Goal: Task Accomplishment & Management: Use online tool/utility

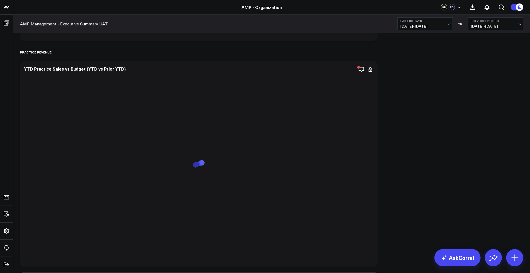
scroll to position [340, 0]
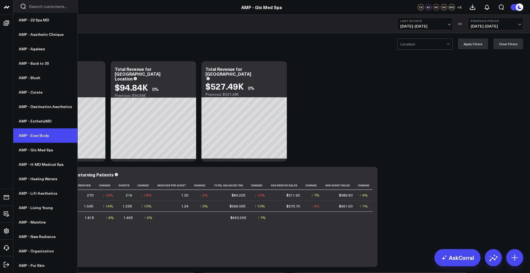
click at [35, 134] on link "AMP - Ever/Body" at bounding box center [45, 135] width 64 height 14
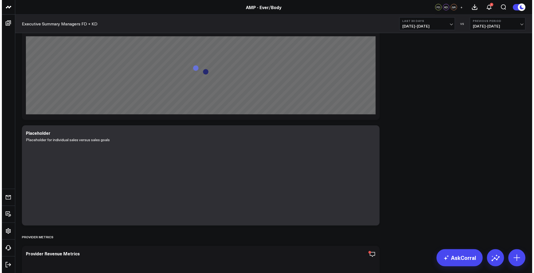
scroll to position [582, 0]
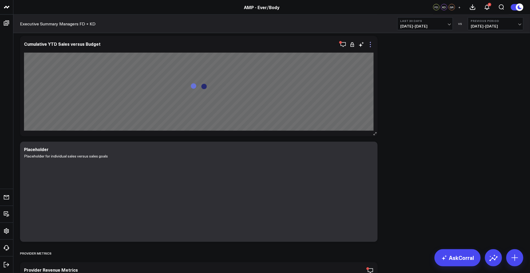
click at [371, 43] on icon at bounding box center [370, 44] width 6 height 6
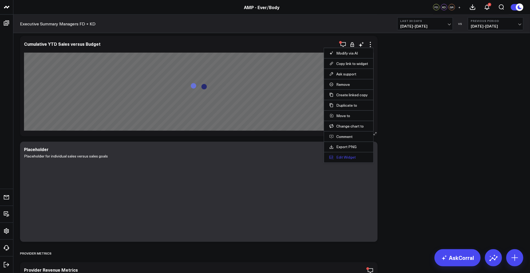
click at [347, 155] on button "Edit Widget" at bounding box center [348, 157] width 39 height 5
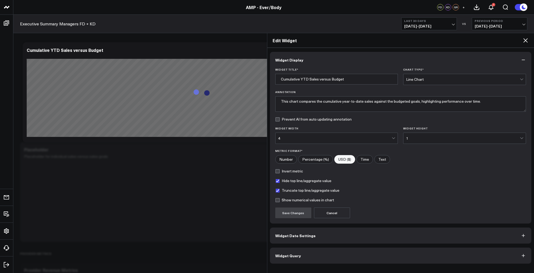
click at [298, 251] on button "Widget Query" at bounding box center [401, 255] width 262 height 16
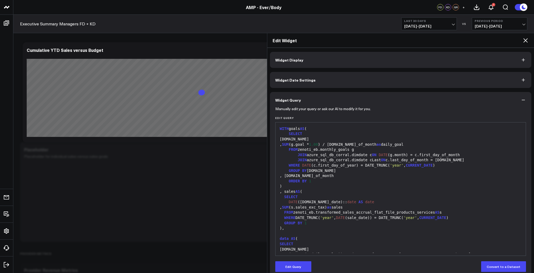
click at [286, 254] on div "99 1 2 3 4 5 6 7 8 9 10 11 12 13 14 15 16 17 18 19 20 21 22 23 24 25 26 27 28 2…" at bounding box center [400, 188] width 251 height 133
click at [345, 187] on div ")" at bounding box center [400, 185] width 245 height 5
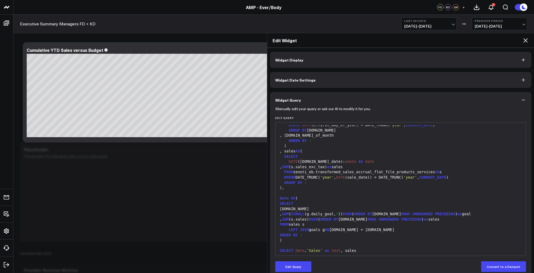
scroll to position [48, 0]
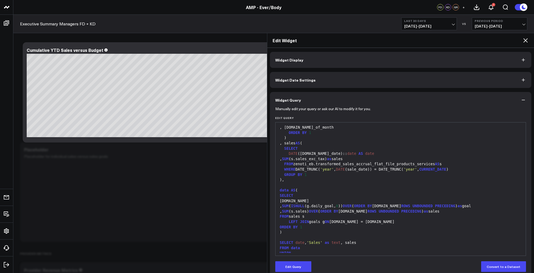
click at [318, 65] on button "Widget Display" at bounding box center [401, 60] width 262 height 16
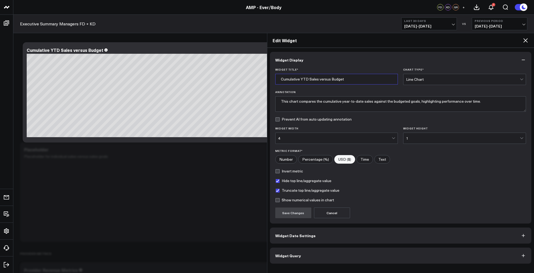
click at [525, 40] on icon at bounding box center [525, 40] width 6 height 6
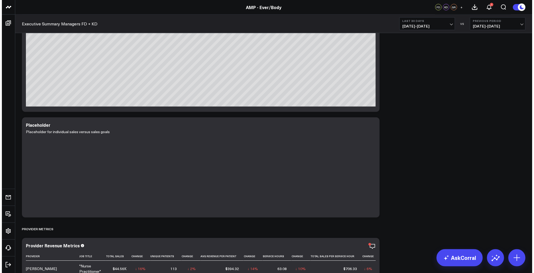
scroll to position [558, 0]
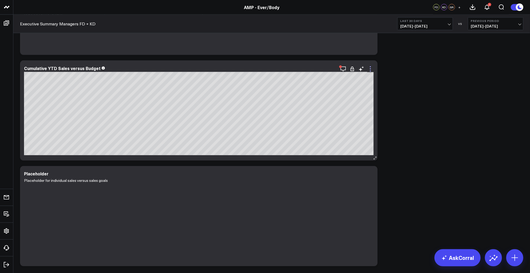
click at [371, 69] on icon at bounding box center [370, 69] width 6 height 6
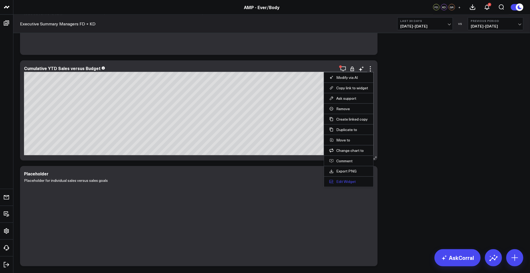
click at [347, 182] on button "Edit Widget" at bounding box center [348, 181] width 39 height 5
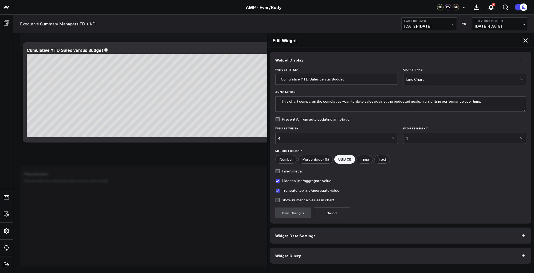
click at [344, 257] on button "Widget Query" at bounding box center [401, 255] width 262 height 16
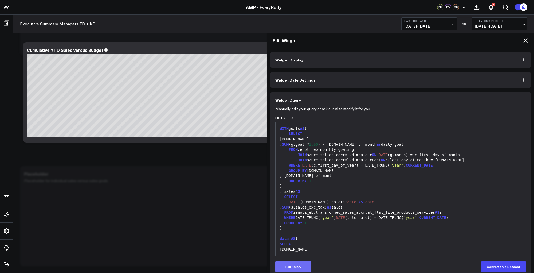
click at [297, 268] on button "Edit Query" at bounding box center [293, 266] width 36 height 11
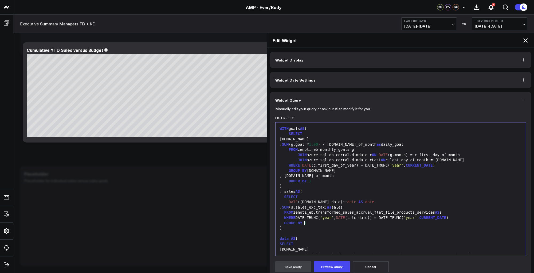
click at [358, 222] on div "GROUP BY 1" at bounding box center [400, 222] width 245 height 5
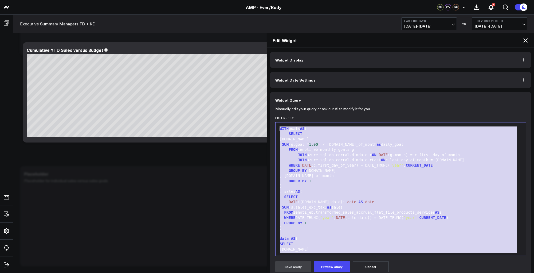
copy div "WITH goals AS ( SELECT [DOMAIN_NAME] , SUM (g.goal * 1.00 ) / [DOMAIN_NAME]_of_…"
click at [369, 269] on button "Cancel" at bounding box center [371, 266] width 36 height 11
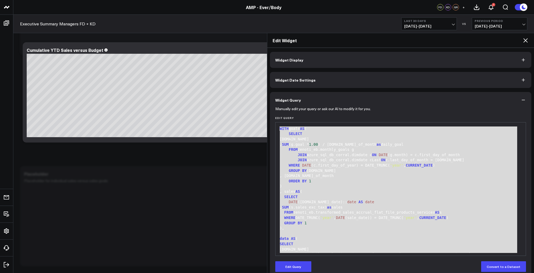
click at [293, 272] on div "Manually edit your query or ask our AI to modify it for you. Edit Query 99 1 2 …" at bounding box center [401, 192] width 262 height 169
click at [292, 268] on button "Edit Query" at bounding box center [293, 266] width 36 height 11
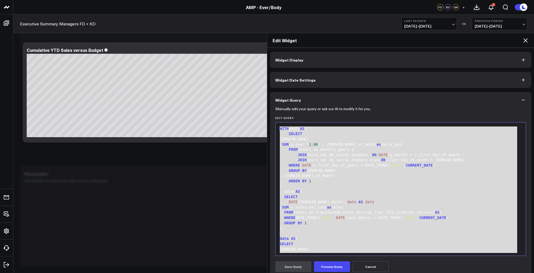
click at [366, 198] on div "SELECT" at bounding box center [400, 196] width 245 height 5
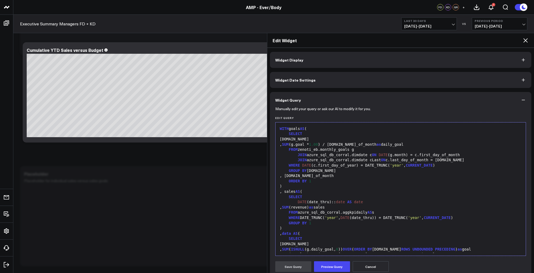
scroll to position [68, 0]
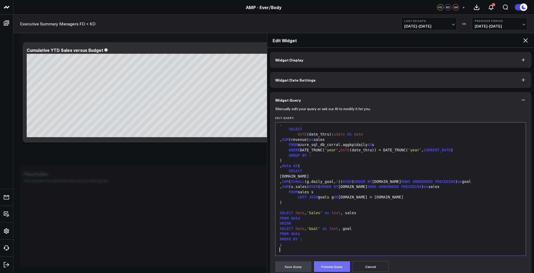
click at [327, 263] on button "Preview Query" at bounding box center [332, 266] width 36 height 11
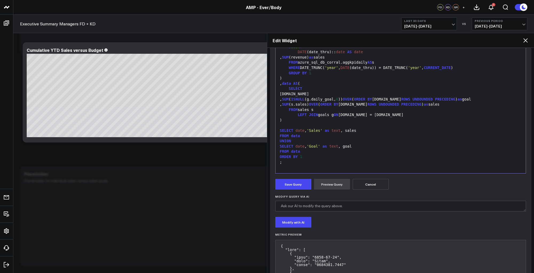
scroll to position [51, 0]
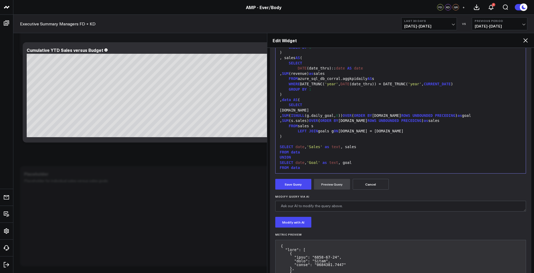
click at [375, 186] on button "Cancel" at bounding box center [371, 184] width 36 height 11
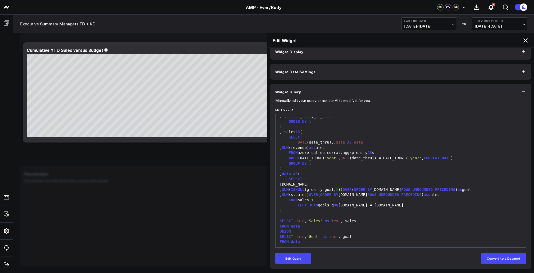
scroll to position [8, 0]
click at [372, 170] on div ")" at bounding box center [400, 168] width 245 height 5
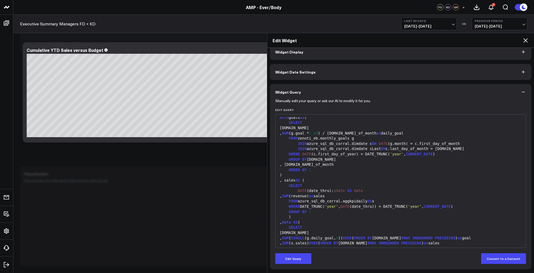
scroll to position [0, 0]
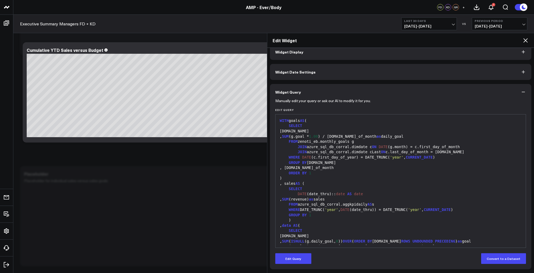
click at [524, 40] on icon at bounding box center [525, 40] width 6 height 6
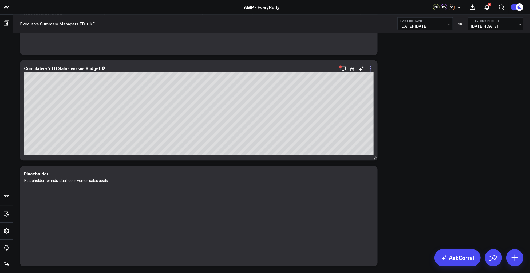
click at [372, 68] on icon at bounding box center [370, 69] width 6 height 6
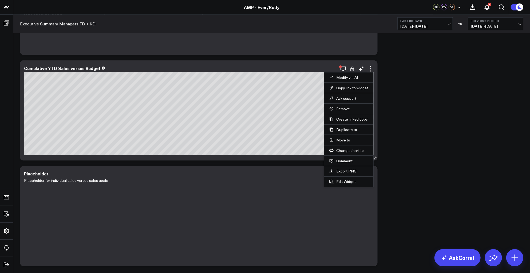
click at [346, 186] on li "Edit Widget" at bounding box center [348, 181] width 49 height 10
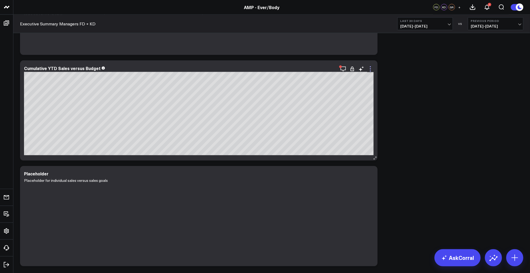
click at [369, 68] on icon at bounding box center [370, 69] width 6 height 6
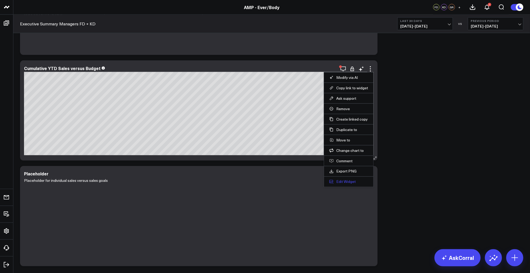
click at [349, 181] on button "Edit Widget" at bounding box center [348, 181] width 39 height 5
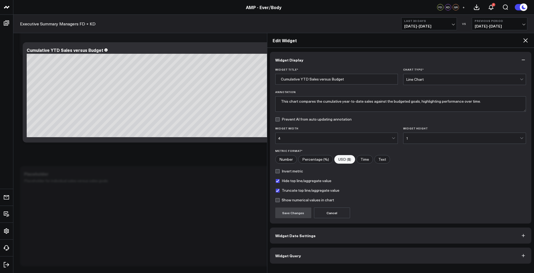
click at [344, 250] on button "Widget Query" at bounding box center [401, 255] width 262 height 16
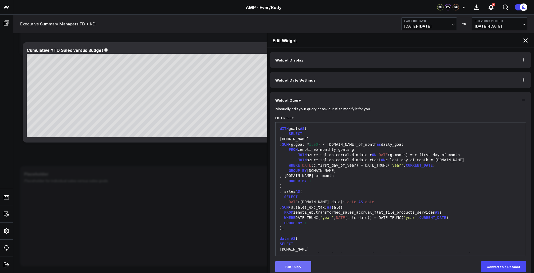
click at [292, 269] on button "Edit Query" at bounding box center [293, 266] width 36 height 11
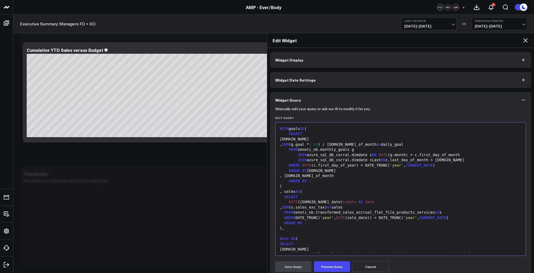
click at [352, 215] on div "WHERE DATE_TRUNC( 'year' , DATE (sale_date)) = DATE_TRUNC( 'year' , CURRENT_DAT…" at bounding box center [400, 217] width 245 height 5
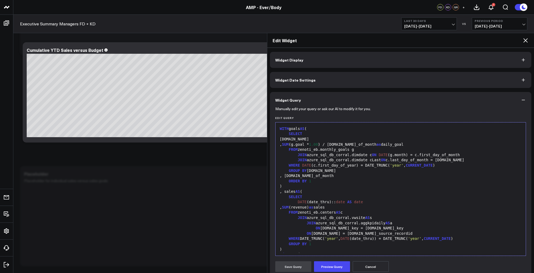
scroll to position [89, 0]
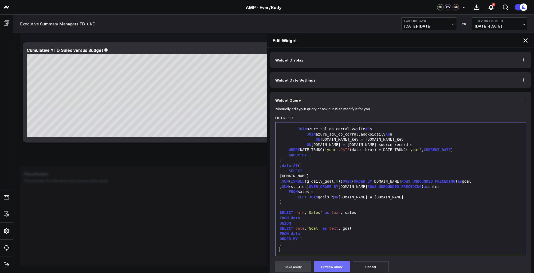
click at [327, 268] on button "Preview Query" at bounding box center [332, 266] width 36 height 11
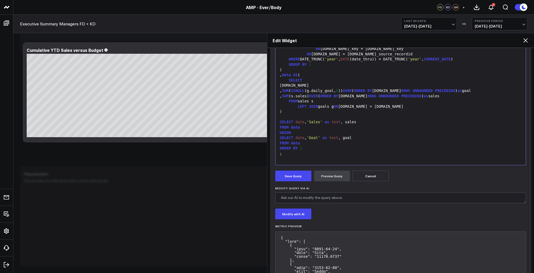
scroll to position [0, 0]
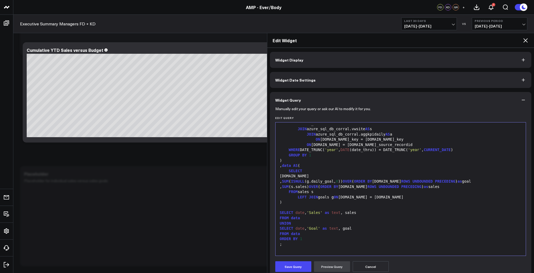
click at [374, 269] on button "Cancel" at bounding box center [371, 266] width 36 height 11
click at [526, 39] on icon at bounding box center [525, 40] width 4 height 4
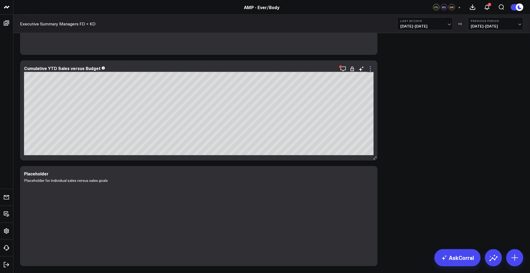
click at [369, 70] on icon at bounding box center [370, 69] width 6 height 6
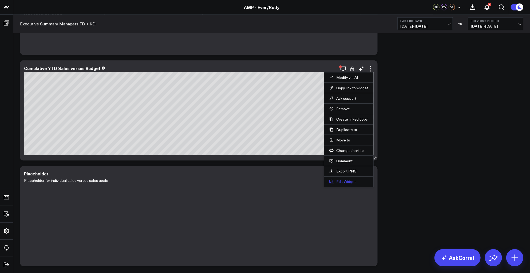
click at [343, 183] on button "Edit Widget" at bounding box center [348, 181] width 39 height 5
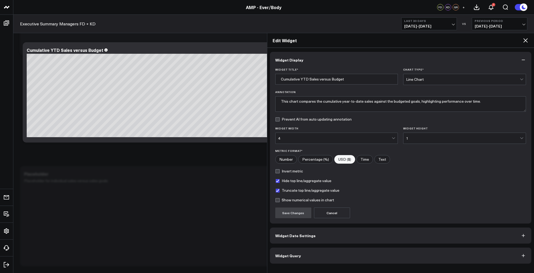
click at [324, 258] on button "Widget Query" at bounding box center [401, 255] width 262 height 16
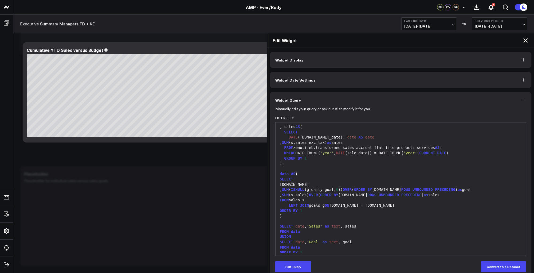
scroll to position [68, 0]
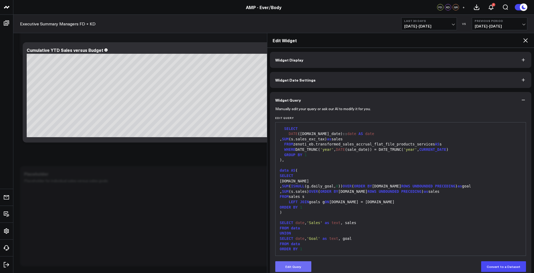
click at [296, 267] on button "Edit Query" at bounding box center [293, 266] width 36 height 11
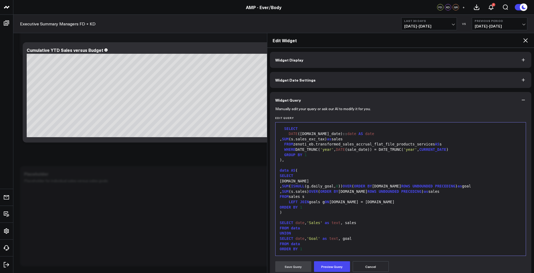
click at [355, 226] on div "FROM data" at bounding box center [400, 227] width 245 height 5
click at [338, 250] on div "ORDER BY 1" at bounding box center [400, 248] width 245 height 5
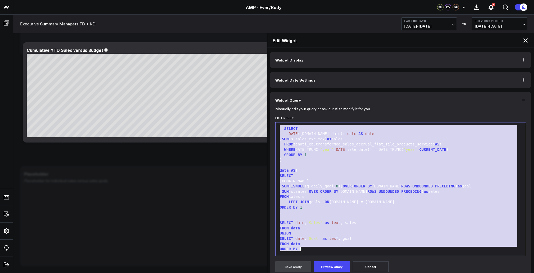
copy div "**********"
click at [339, 234] on div "UNION" at bounding box center [400, 232] width 245 height 5
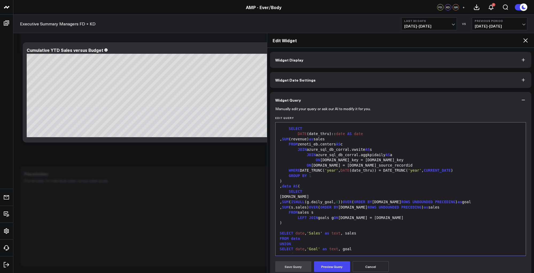
scroll to position [89, 0]
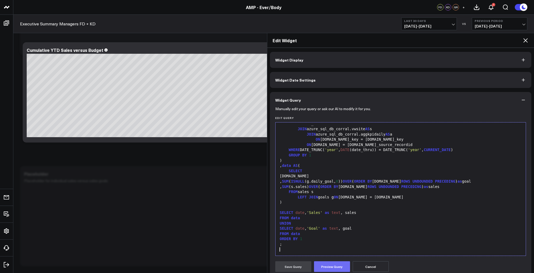
click at [324, 266] on button "Preview Query" at bounding box center [332, 266] width 36 height 11
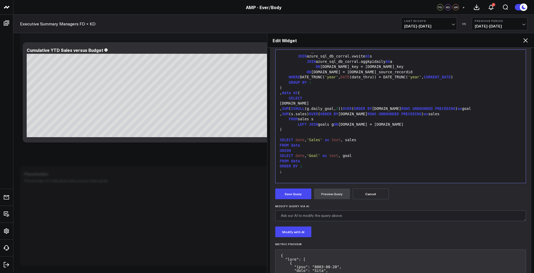
scroll to position [81, 0]
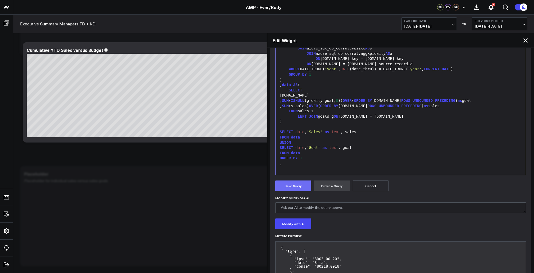
click at [294, 184] on button "Save Query" at bounding box center [293, 185] width 36 height 11
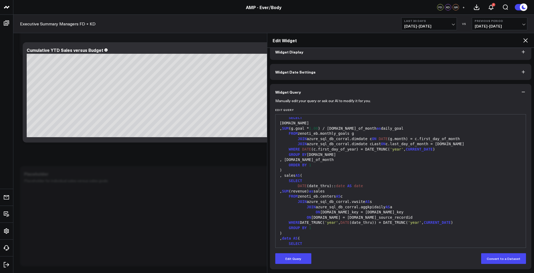
scroll to position [16, 0]
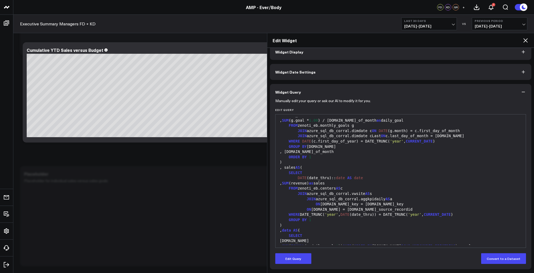
click at [289, 260] on button "Edit Query" at bounding box center [293, 258] width 36 height 11
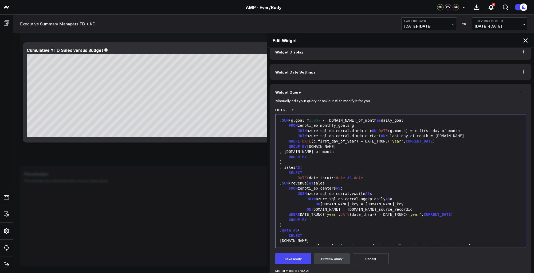
click at [339, 230] on div ", data AS (" at bounding box center [400, 229] width 245 height 5
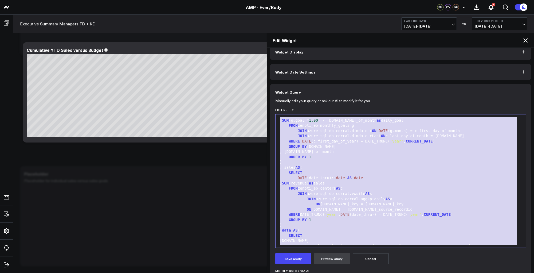
paste div
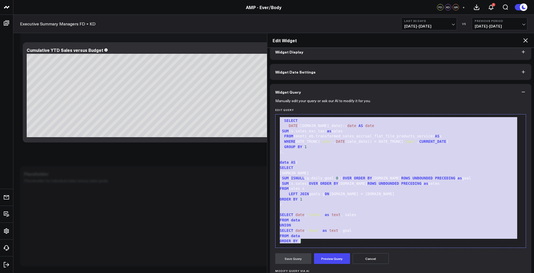
scroll to position [0, 0]
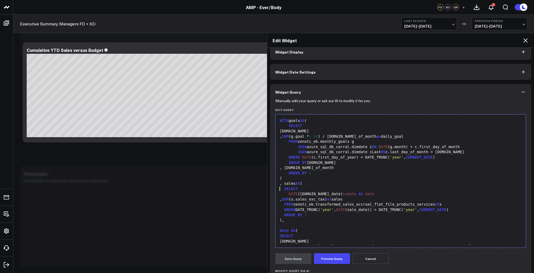
click at [339, 228] on div "data AS (" at bounding box center [400, 230] width 245 height 5
click at [401, 179] on div ")" at bounding box center [400, 177] width 245 height 5
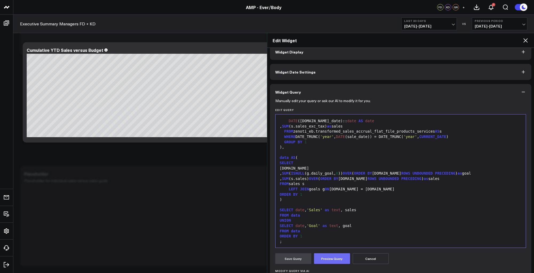
click at [330, 258] on button "Preview Query" at bounding box center [332, 258] width 36 height 11
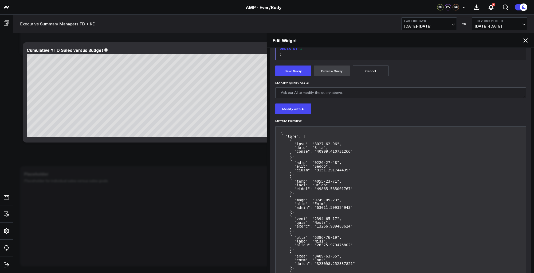
scroll to position [187, 0]
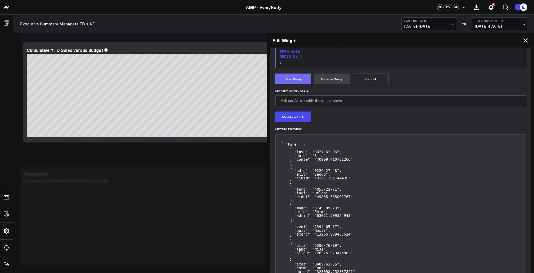
click at [294, 80] on button "Save Query" at bounding box center [293, 78] width 36 height 11
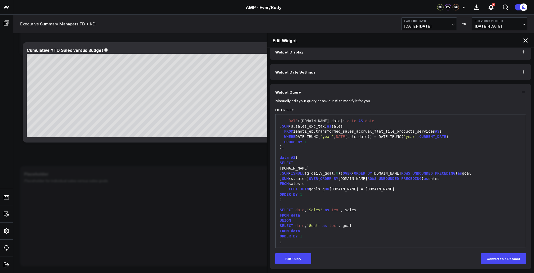
click at [526, 40] on icon at bounding box center [525, 40] width 4 height 4
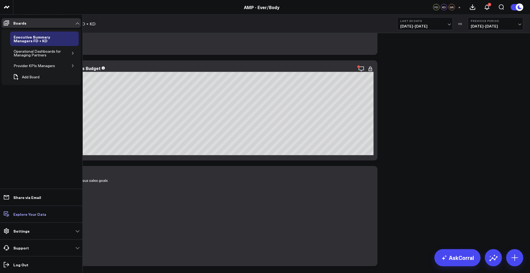
click at [35, 212] on p "Explore Your Data" at bounding box center [29, 214] width 33 height 4
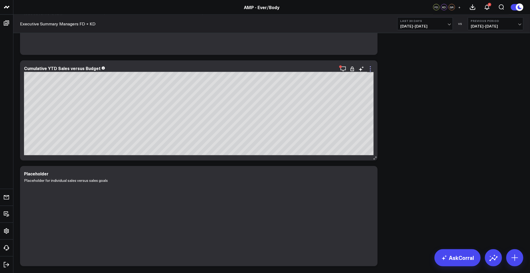
click at [371, 68] on icon at bounding box center [370, 69] width 6 height 6
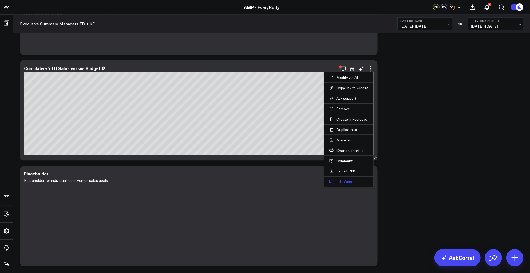
click at [348, 181] on button "Edit Widget" at bounding box center [348, 181] width 39 height 5
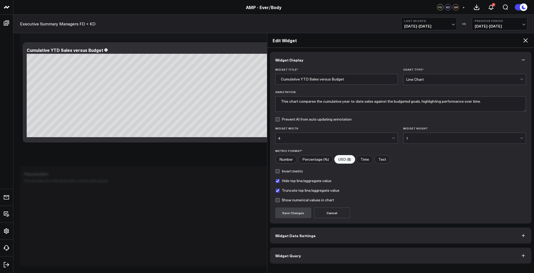
click at [306, 253] on button "Widget Query" at bounding box center [401, 255] width 262 height 16
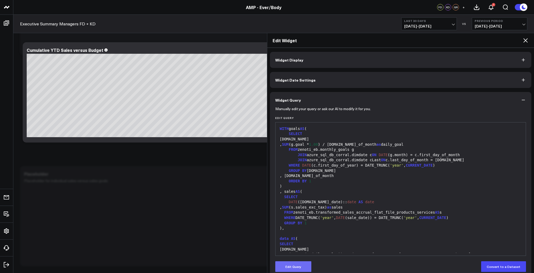
click at [293, 262] on button "Edit Query" at bounding box center [293, 266] width 36 height 11
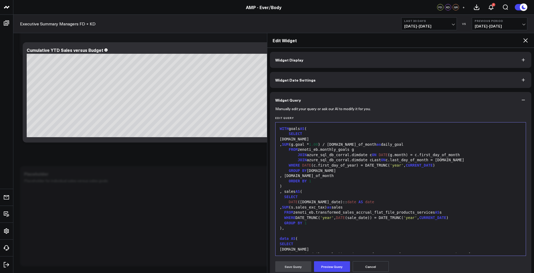
click at [342, 204] on div ", SUM (s.sales_exc_tax) as sales" at bounding box center [400, 206] width 245 height 5
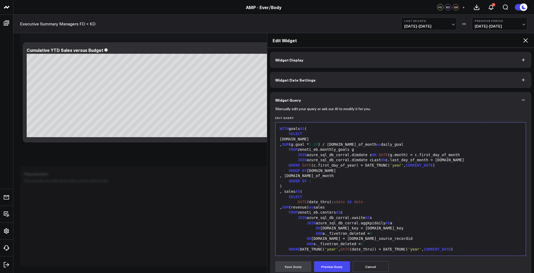
scroll to position [99, 0]
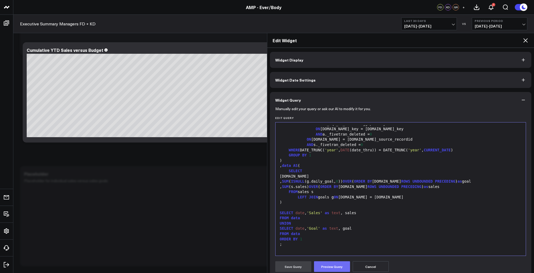
click at [340, 263] on button "Preview Query" at bounding box center [332, 266] width 36 height 11
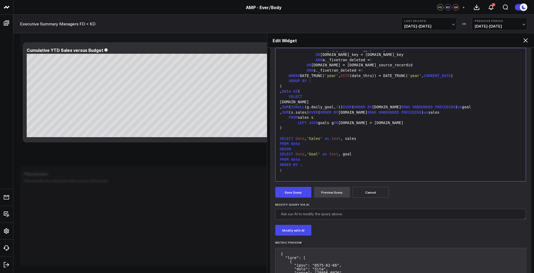
scroll to position [163, 0]
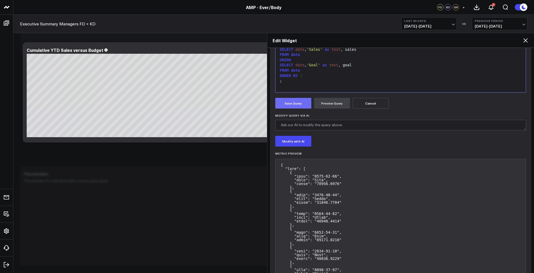
click at [286, 99] on button "Save Query" at bounding box center [293, 103] width 36 height 11
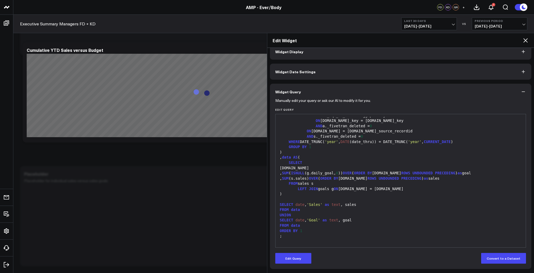
scroll to position [8, 0]
click at [523, 40] on icon at bounding box center [525, 40] width 6 height 6
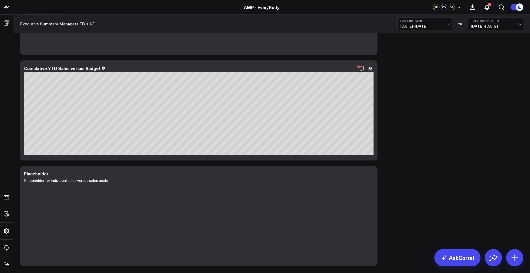
click at [371, 70] on icon at bounding box center [370, 69] width 6 height 6
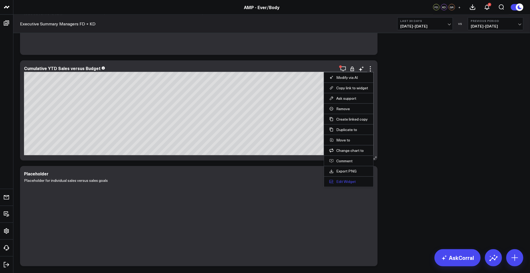
click at [344, 180] on button "Edit Widget" at bounding box center [348, 181] width 39 height 5
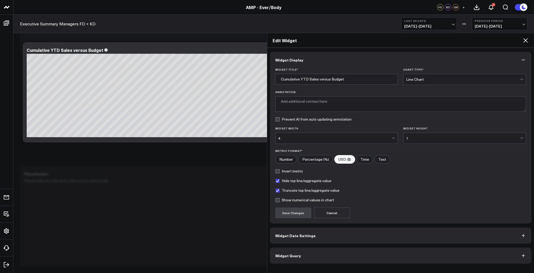
type textarea "This chart displays the cumulative year-to-date sales compared to the budgeted …"
click at [354, 251] on button "Widget Query" at bounding box center [401, 255] width 262 height 16
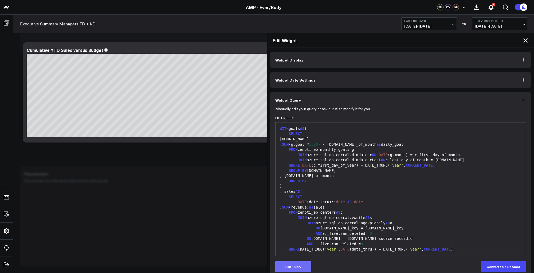
click at [295, 267] on button "Edit Query" at bounding box center [293, 266] width 36 height 11
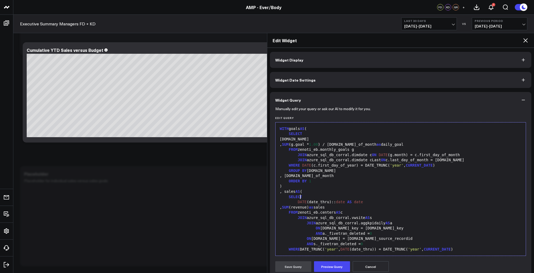
click at [353, 196] on div "SELECT" at bounding box center [400, 196] width 245 height 5
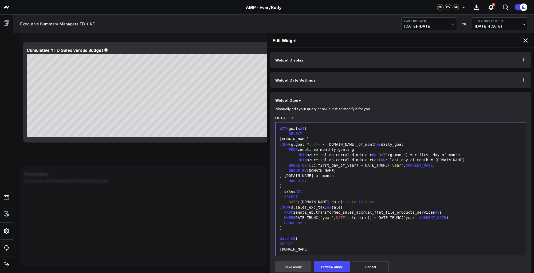
scroll to position [73, 0]
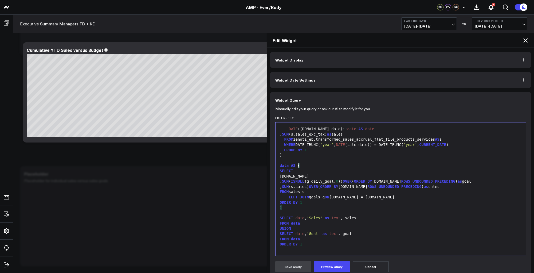
click at [334, 166] on div "data AS (" at bounding box center [400, 165] width 245 height 5
click at [405, 180] on span "ROWS" at bounding box center [405, 181] width 9 height 4
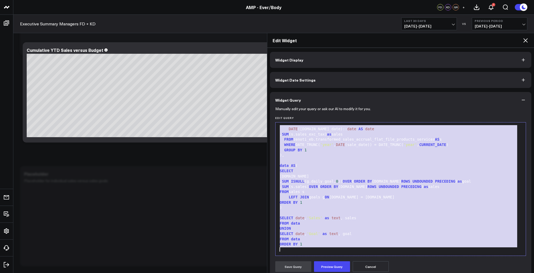
paste div
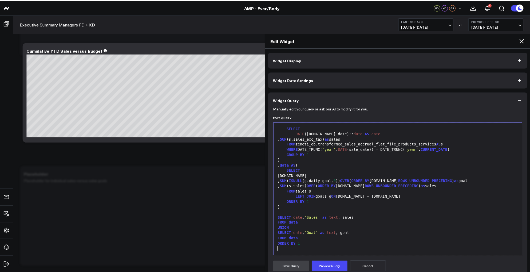
scroll to position [68, 0]
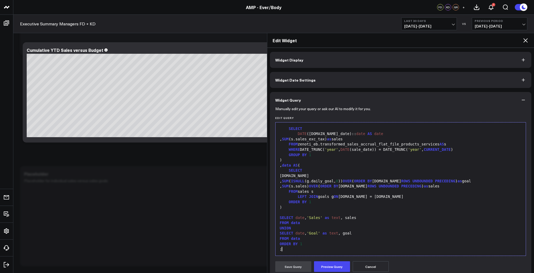
click at [337, 272] on form "Manually edit your query or ask our AI to modify it for you. Edit Query 99 1 2 …" at bounding box center [400, 223] width 251 height 230
click at [334, 269] on button "Preview Query" at bounding box center [332, 266] width 36 height 11
click at [309, 265] on button "Save Query" at bounding box center [293, 266] width 36 height 11
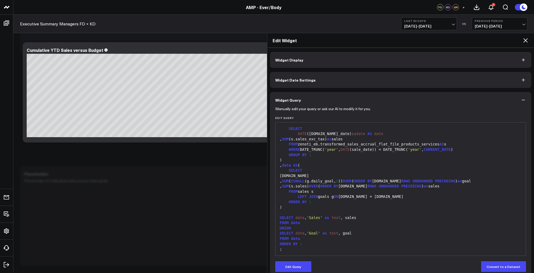
click at [526, 40] on icon at bounding box center [525, 40] width 4 height 4
